Goal: Information Seeking & Learning: Check status

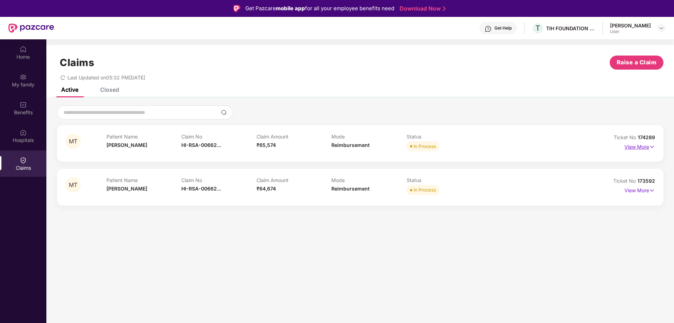
click at [649, 147] on img at bounding box center [652, 147] width 6 height 8
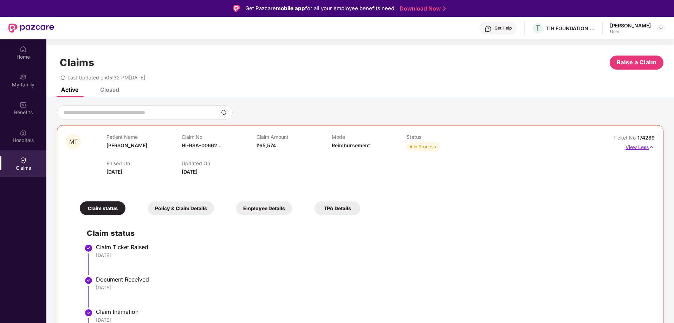
click at [651, 149] on img at bounding box center [651, 147] width 6 height 8
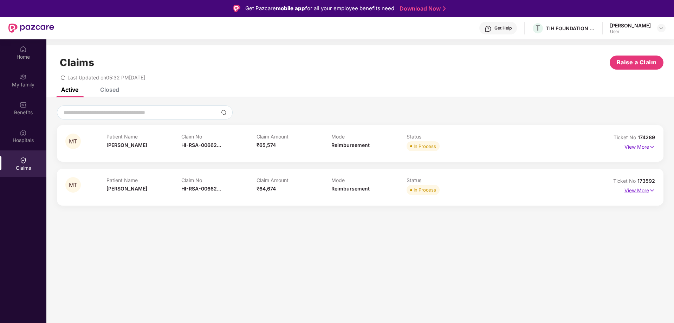
click at [652, 192] on img at bounding box center [652, 190] width 6 height 8
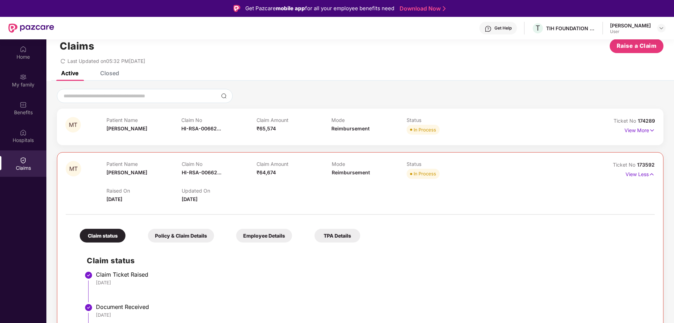
scroll to position [10, 0]
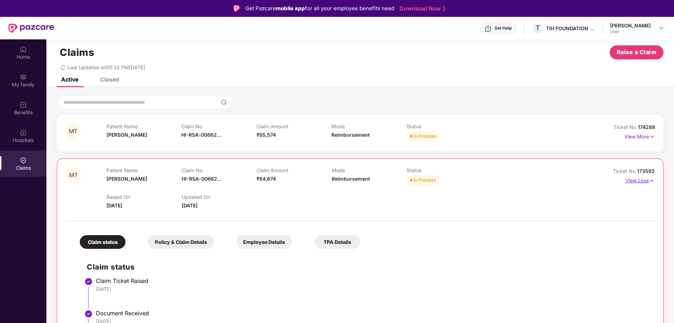
click at [651, 182] on img at bounding box center [651, 181] width 6 height 8
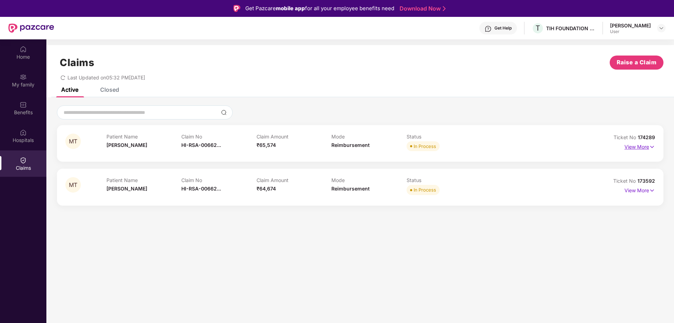
click at [651, 147] on img at bounding box center [652, 147] width 6 height 8
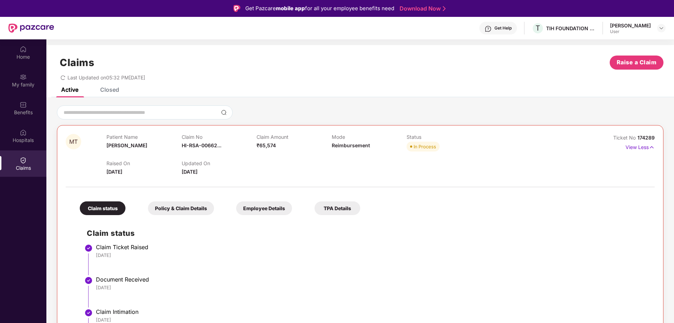
scroll to position [70, 0]
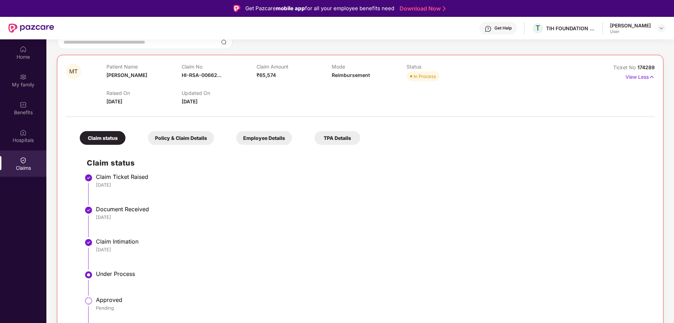
click at [267, 133] on div "Employee Details" at bounding box center [264, 138] width 56 height 14
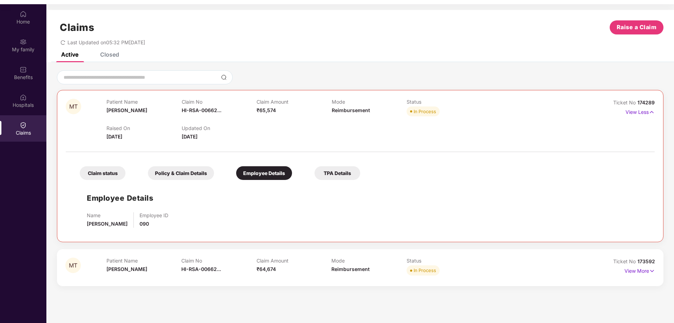
scroll to position [39, 0]
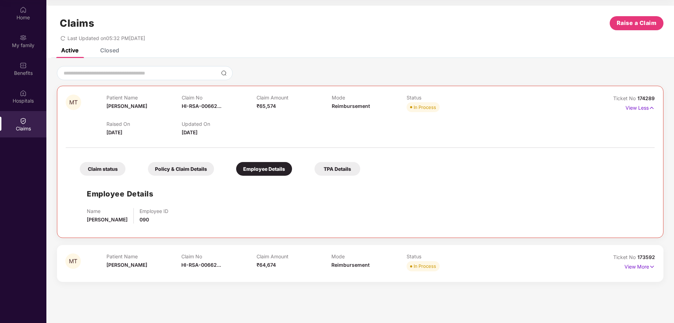
click at [338, 171] on div "TPA Details" at bounding box center [337, 169] width 46 height 14
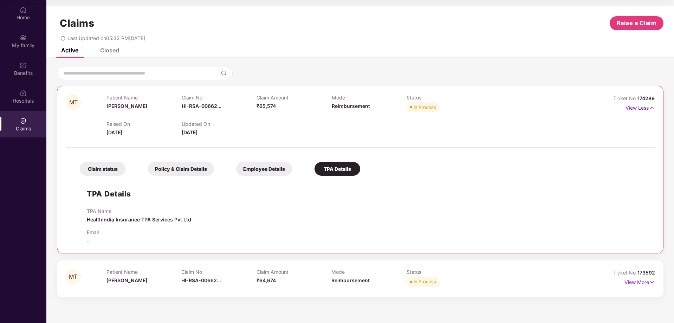
click at [267, 171] on div "Employee Details" at bounding box center [264, 169] width 56 height 14
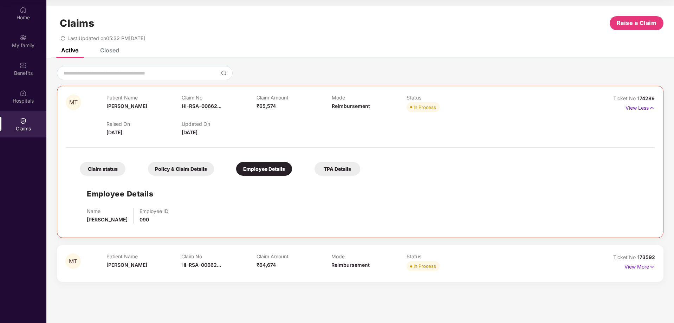
click at [187, 170] on div "Policy & Claim Details" at bounding box center [181, 169] width 66 height 14
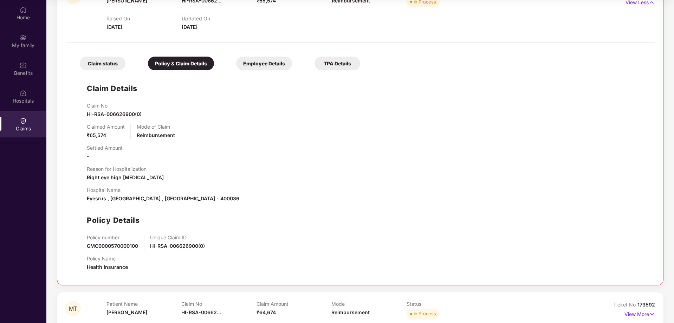
scroll to position [119, 0]
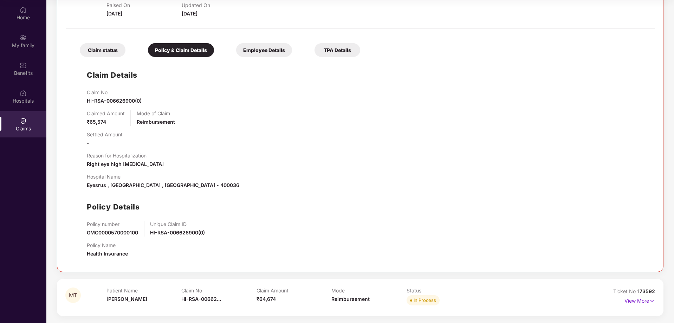
click at [649, 302] on img at bounding box center [652, 301] width 6 height 8
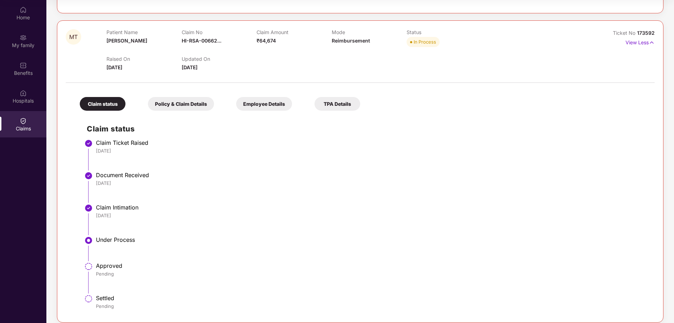
scroll to position [384, 0]
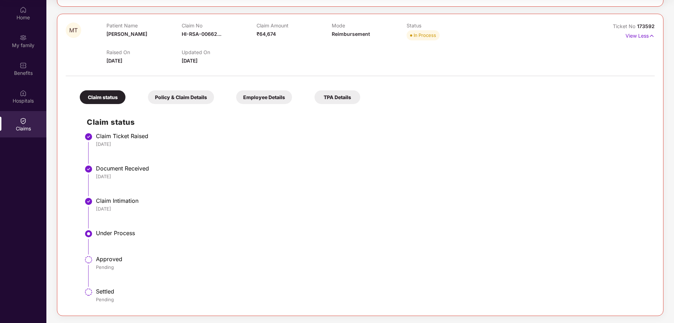
click at [178, 93] on div "Policy & Claim Details" at bounding box center [181, 97] width 66 height 14
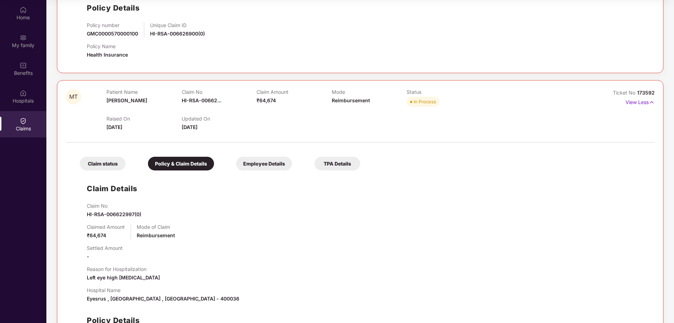
scroll to position [317, 0]
click at [648, 101] on img at bounding box center [651, 103] width 6 height 8
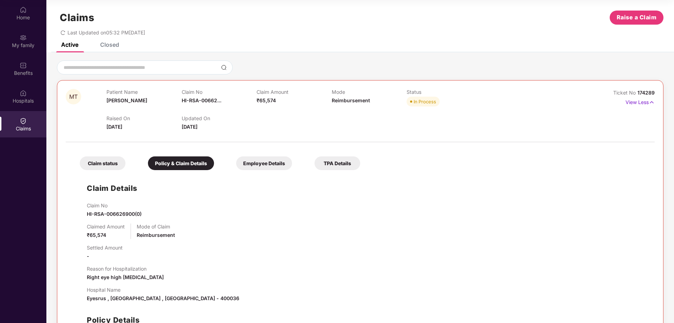
scroll to position [0, 0]
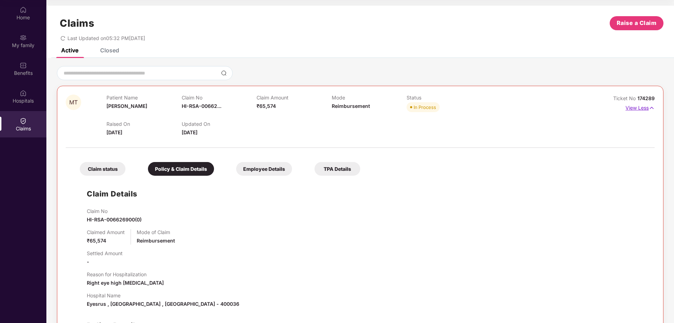
click at [651, 104] on img at bounding box center [651, 108] width 6 height 8
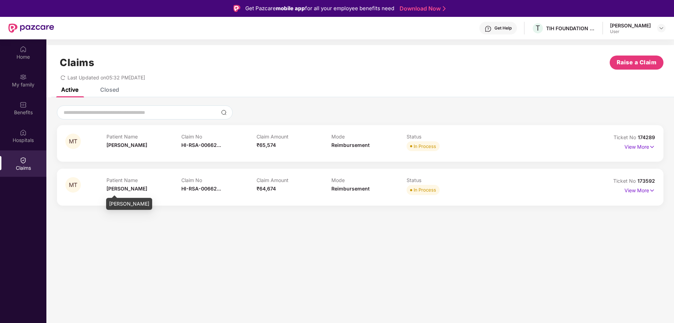
click at [114, 189] on span "[PERSON_NAME]" at bounding box center [126, 188] width 41 height 6
click at [130, 143] on span "[PERSON_NAME]" at bounding box center [126, 145] width 41 height 6
click at [651, 147] on img at bounding box center [652, 147] width 6 height 8
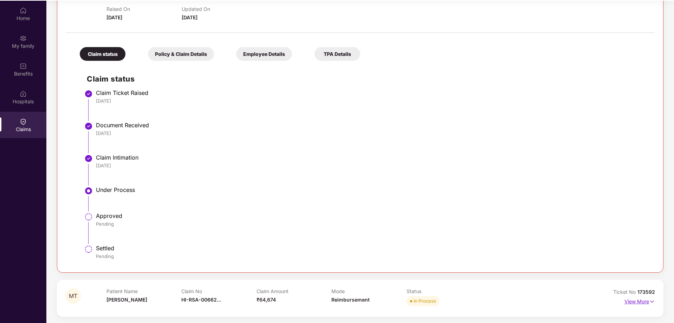
scroll to position [39, 0]
click at [647, 302] on p "View More" at bounding box center [639, 299] width 31 height 9
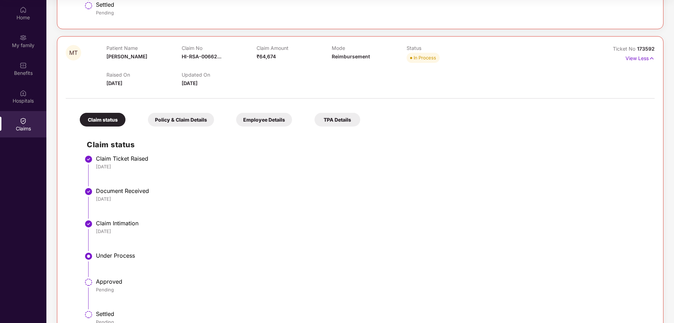
scroll to position [275, 0]
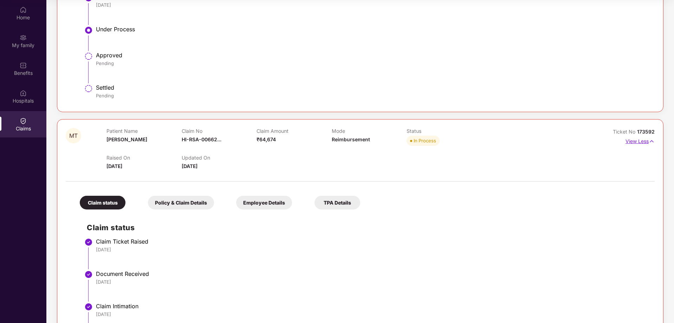
click at [649, 142] on img at bounding box center [651, 141] width 6 height 8
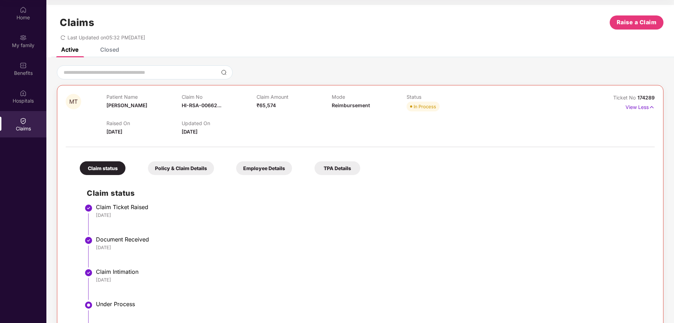
scroll to position [0, 0]
click at [650, 106] on img at bounding box center [651, 108] width 6 height 8
